Goal: Information Seeking & Learning: Understand process/instructions

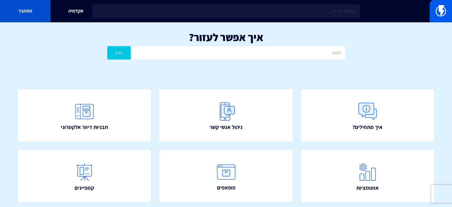
drag, startPoint x: 0, startPoint y: 0, endPoint x: 37, endPoint y: 15, distance: 40.1
click at [37, 15] on link "התחבר" at bounding box center [25, 11] width 51 height 22
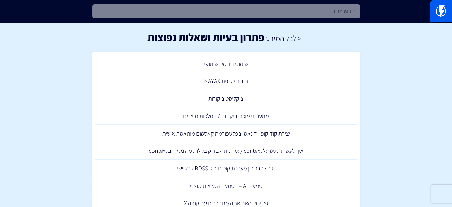
click at [273, 12] on input "text" at bounding box center [226, 11] width 268 height 14
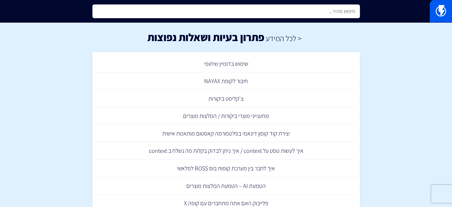
click at [313, 12] on input "text" at bounding box center [226, 11] width 268 height 14
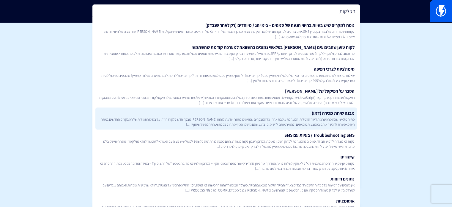
scroll to position [59, 0]
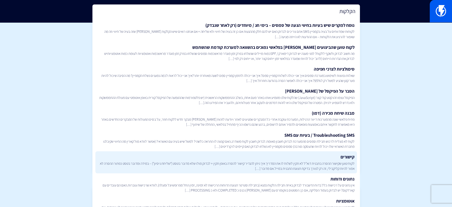
type input "הקלקות"
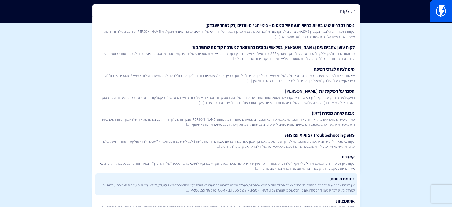
click at [298, 181] on link "נתונים ודוחות אין נתונים על רכישות כלל בדוח הדשבורד לבדוק באיזה חבילה הלקוח נמצ…" at bounding box center [226, 184] width 262 height 22
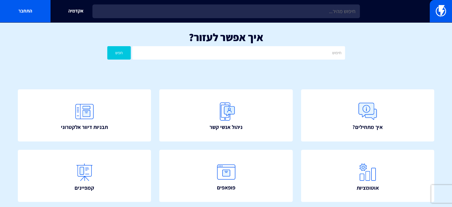
drag, startPoint x: 221, startPoint y: 59, endPoint x: 224, endPoint y: 56, distance: 5.1
click at [221, 59] on div "איך אפשר לעזור? חפש" at bounding box center [226, 46] width 452 height 49
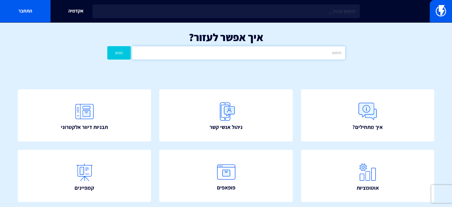
click at [225, 55] on input "text" at bounding box center [238, 52] width 213 height 13
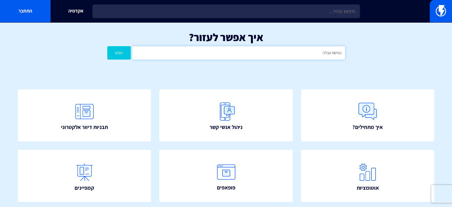
type input "נטישת עגלה"
click at [107, 46] on button "חפש" at bounding box center [119, 52] width 24 height 13
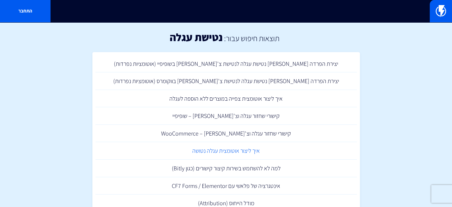
click at [240, 149] on link "איך ליצור אוטומצית עגלה נטושה" at bounding box center [226, 151] width 262 height 18
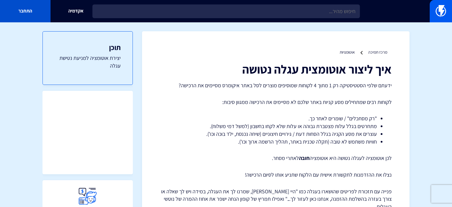
drag, startPoint x: 0, startPoint y: 0, endPoint x: 23, endPoint y: 11, distance: 25.3
click at [21, 12] on link "התחבר" at bounding box center [25, 11] width 51 height 22
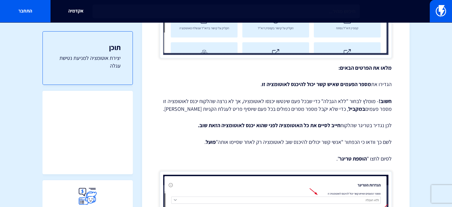
scroll to position [1086, 0]
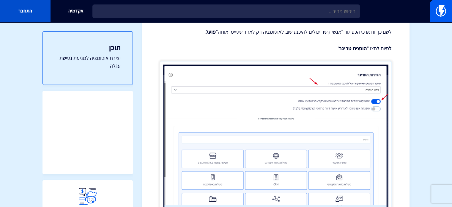
click at [7, 14] on link "התחבר" at bounding box center [25, 11] width 51 height 22
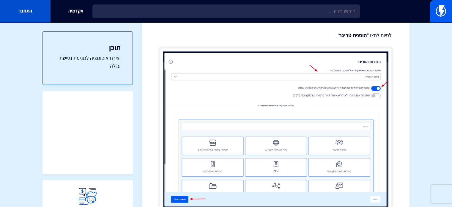
scroll to position [1160, 0]
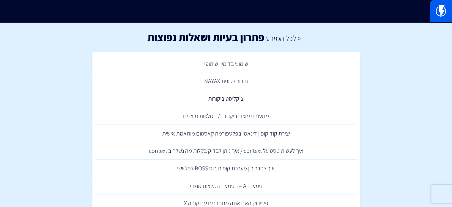
click at [268, 12] on input "text" at bounding box center [226, 11] width 268 height 14
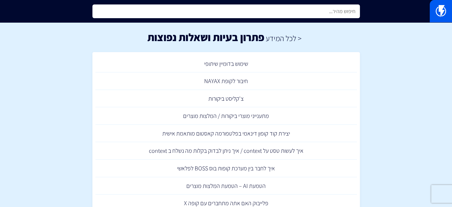
click at [333, 12] on input "text" at bounding box center [226, 11] width 268 height 14
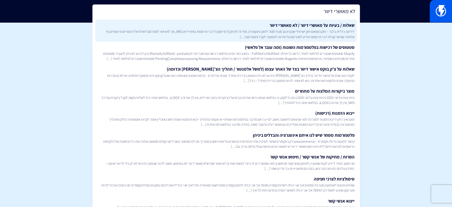
type input "לא מאושרי דיוור"
click at [332, 31] on span "לידיעה כללית בלבד – חוק הספאם חוק ישראלי שנקרא גם סעיף 30א’ לחוק התקשורת, מתי ז…" at bounding box center [226, 34] width 257 height 10
